Goal: Information Seeking & Learning: Learn about a topic

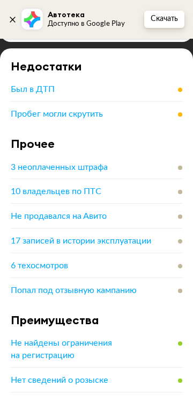
scroll to position [778, 0]
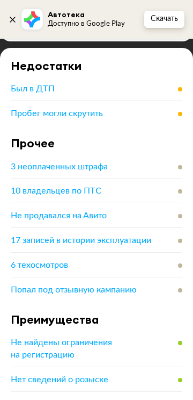
click at [175, 95] on div "Был в ДТП" at bounding box center [97, 89] width 172 height 12
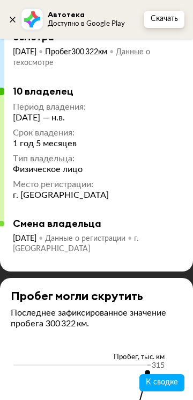
scroll to position [6761, 0]
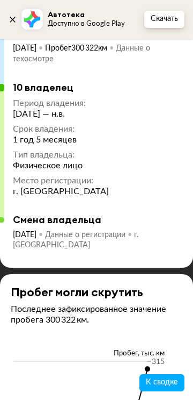
click at [134, 239] on span "Данные о регистрации" at bounding box center [89, 235] width 89 height 8
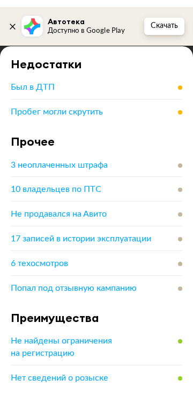
scroll to position [796, 0]
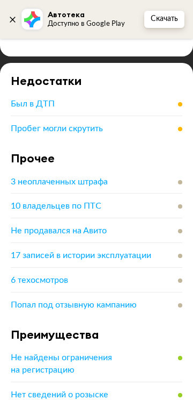
scroll to position [760, 0]
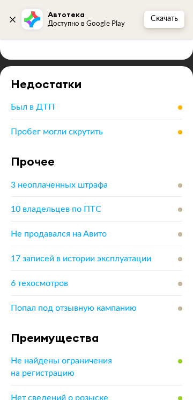
click at [30, 189] on span "3 неоплаченных штрафа" at bounding box center [59, 185] width 97 height 9
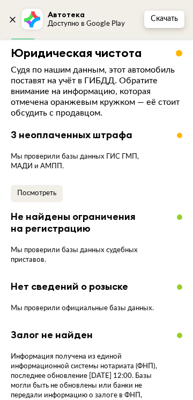
scroll to position [1453, 0]
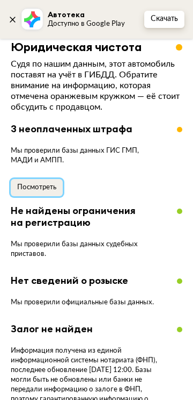
click at [30, 191] on span "Посмотреть" at bounding box center [36, 187] width 39 height 7
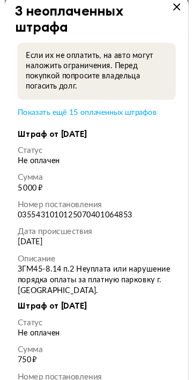
scroll to position [0, 0]
